Goal: Information Seeking & Learning: Learn about a topic

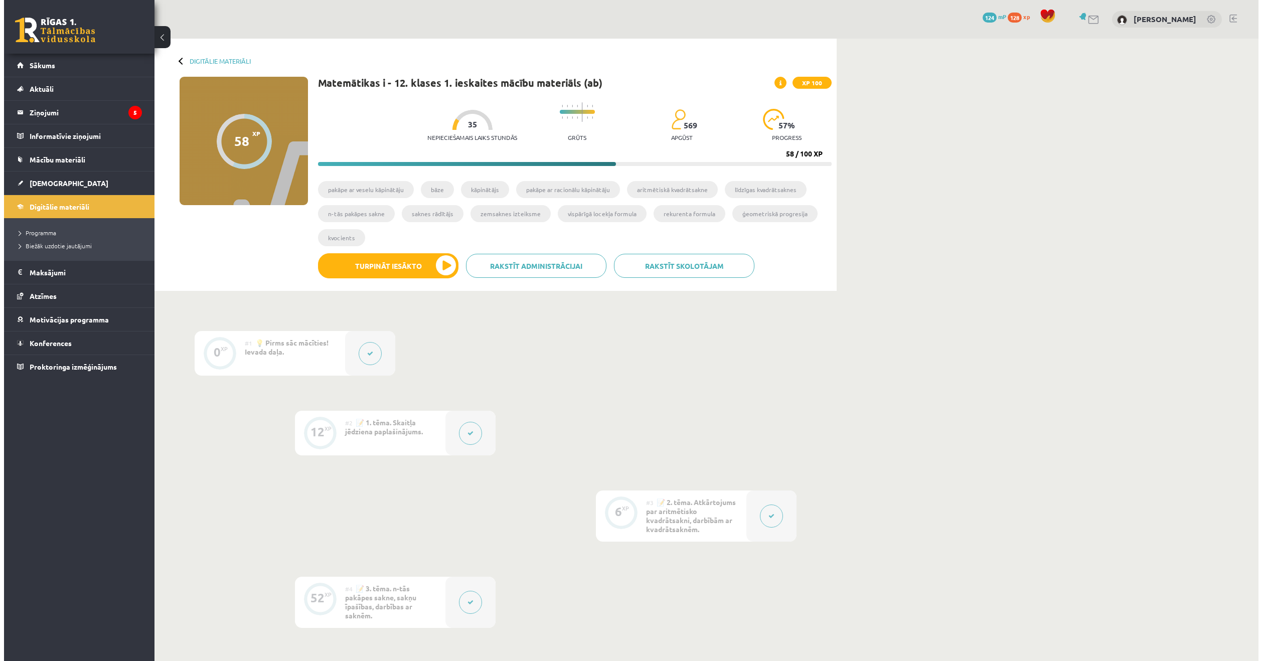
scroll to position [382, 0]
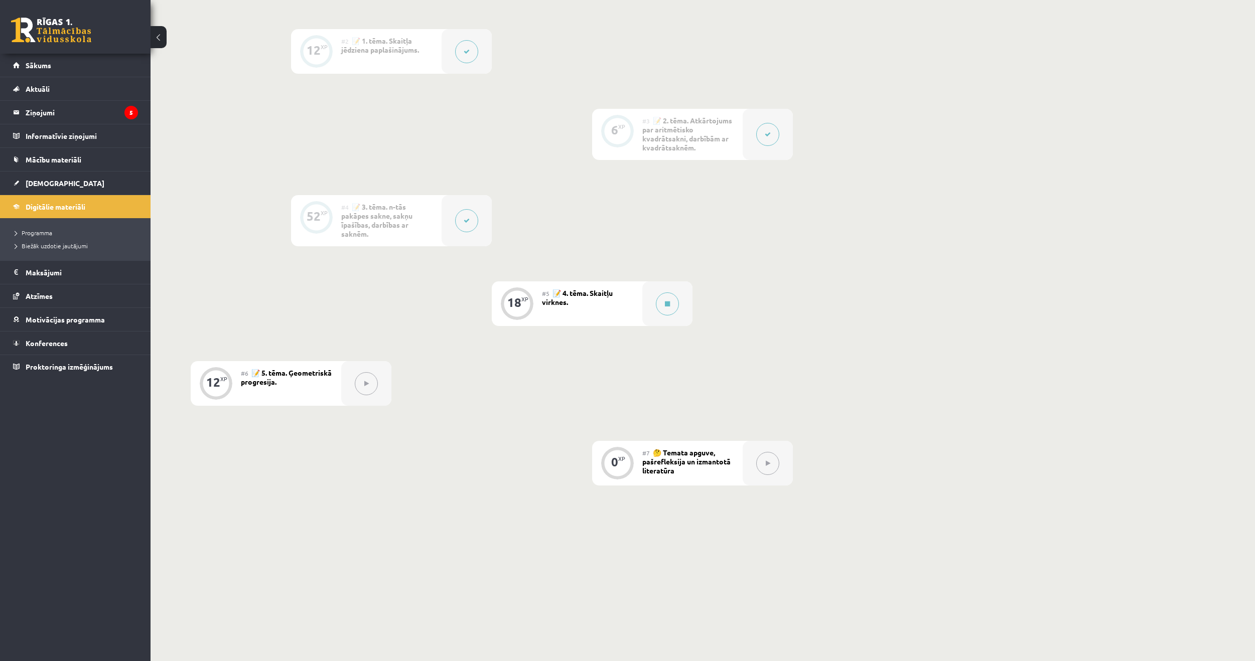
click at [619, 294] on div "#5 📝 4. tēma. Skaitļu virknes." at bounding box center [592, 303] width 100 height 45
click at [660, 299] on button at bounding box center [667, 304] width 23 height 23
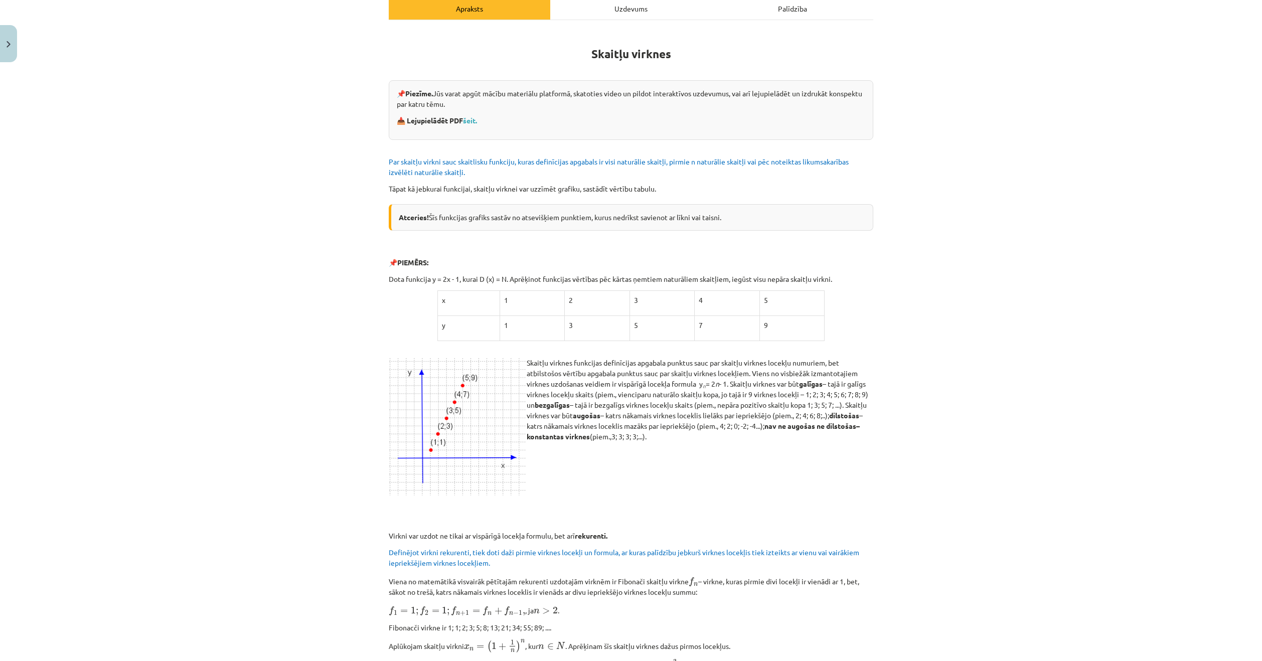
scroll to position [20, 0]
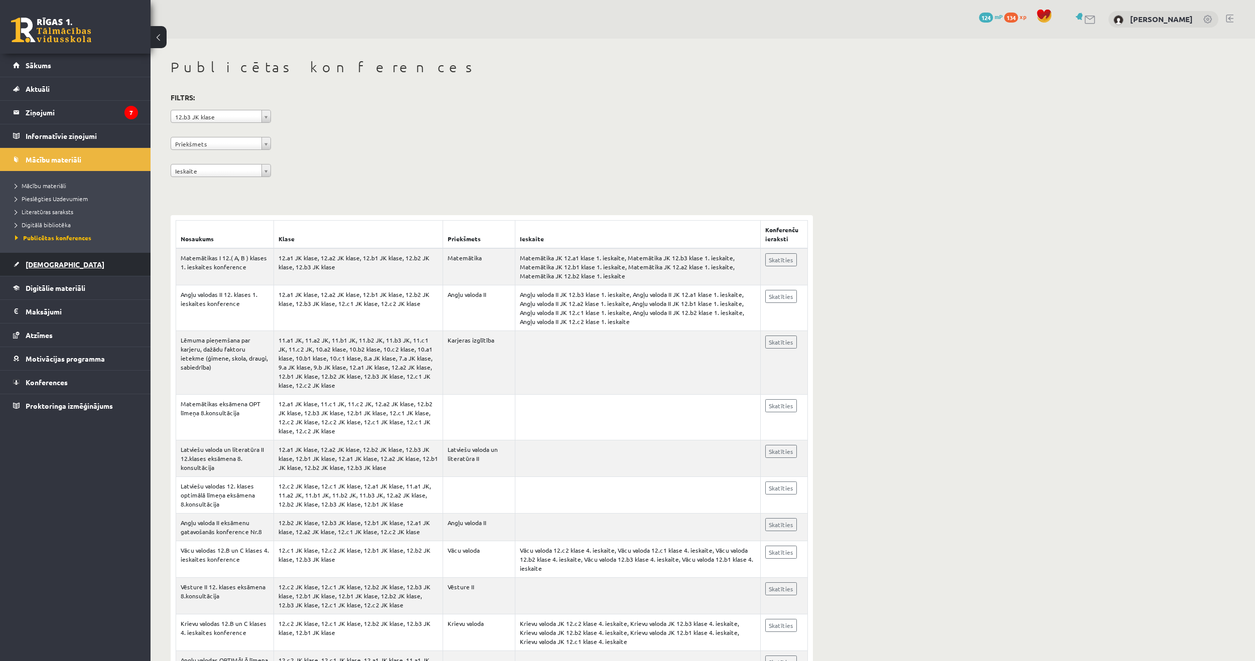
click at [57, 262] on link "[DEMOGRAPHIC_DATA]" at bounding box center [75, 264] width 125 height 23
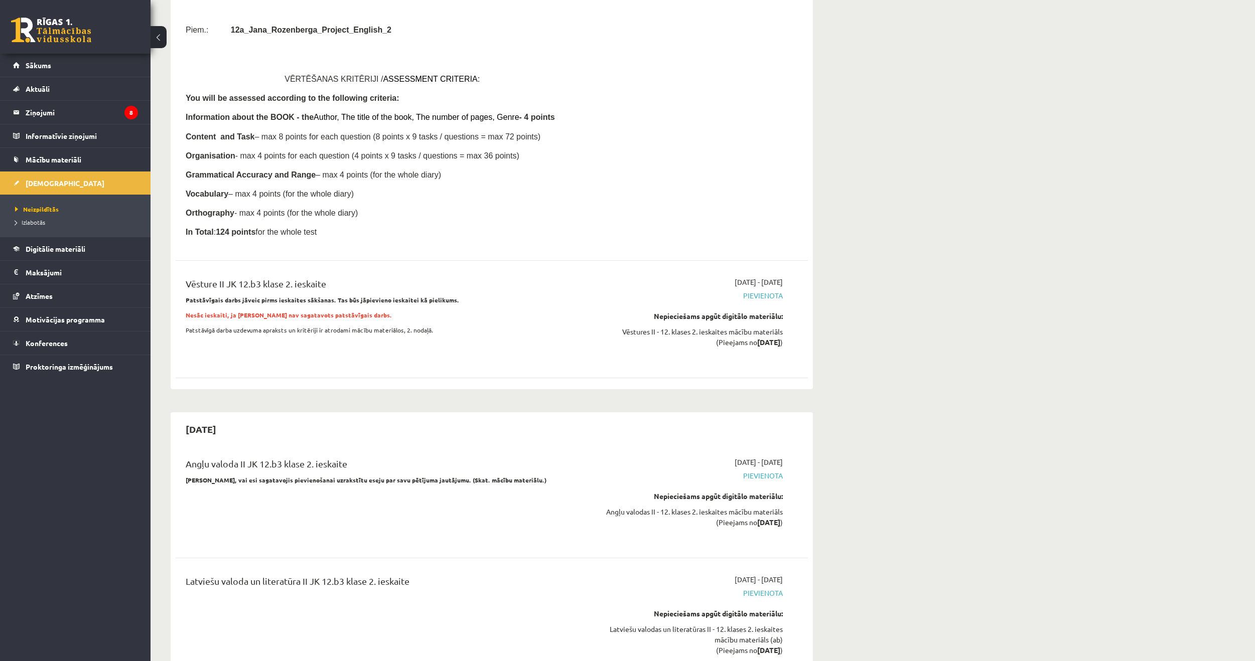
scroll to position [3964, 0]
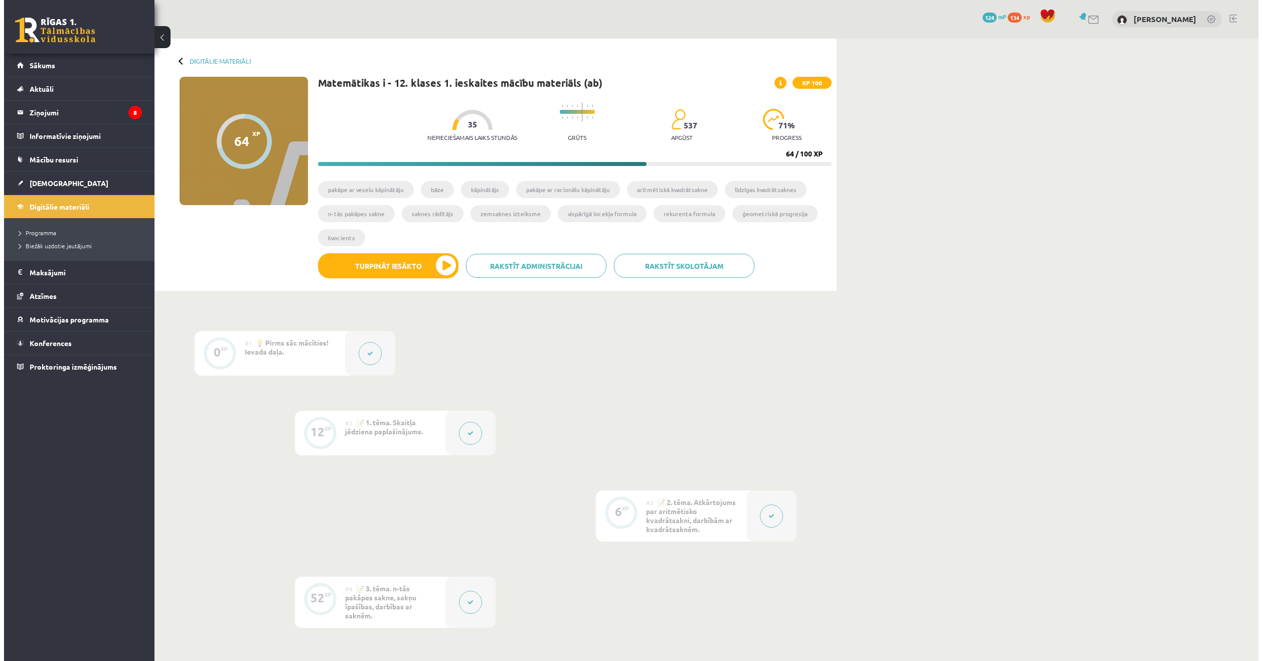
scroll to position [382, 0]
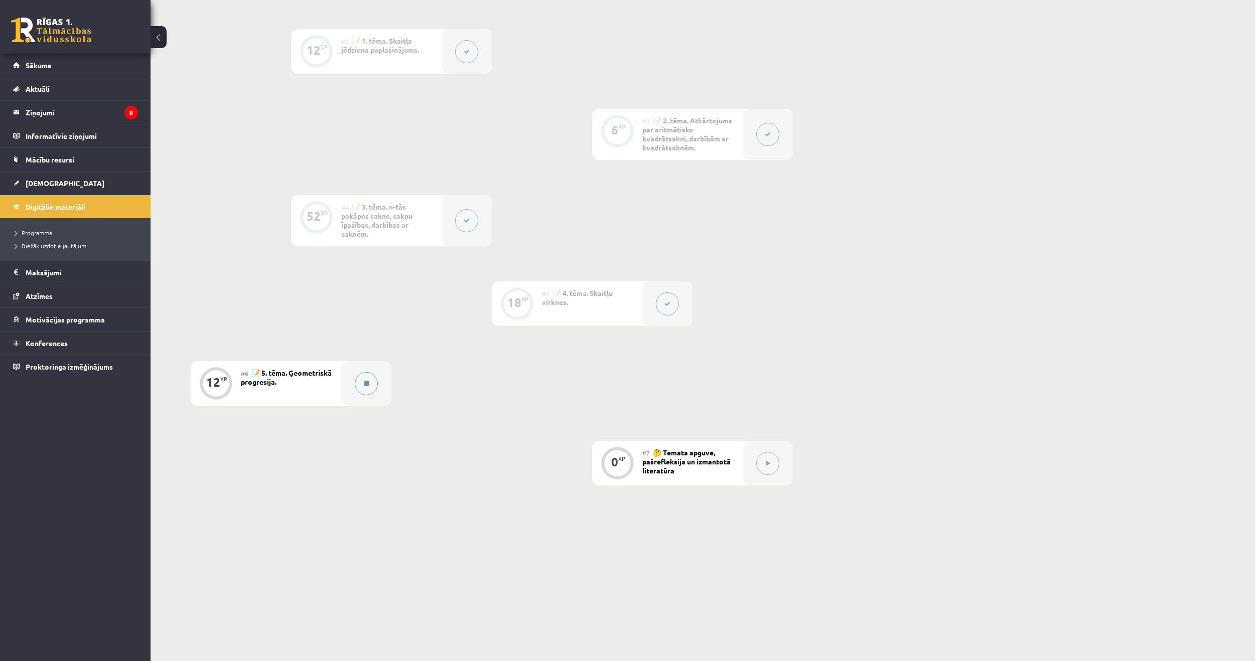
click at [380, 370] on div at bounding box center [366, 383] width 50 height 45
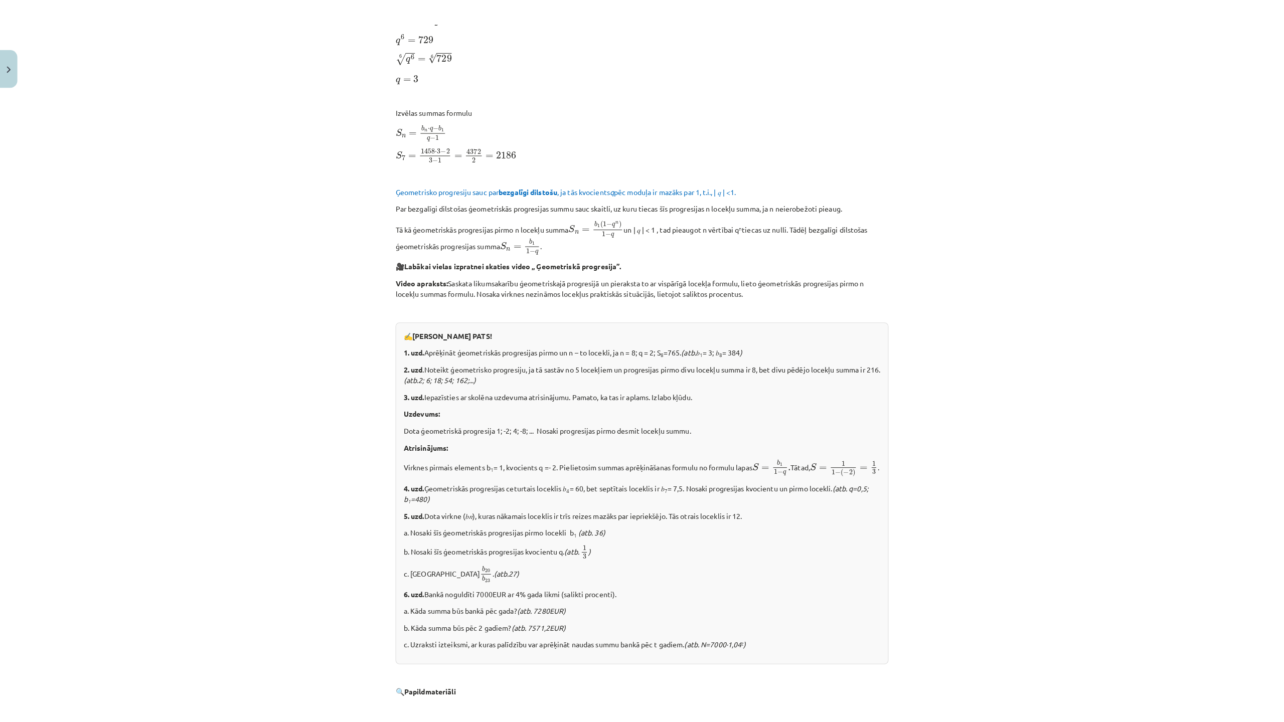
scroll to position [602, 0]
